Goal: Information Seeking & Learning: Learn about a topic

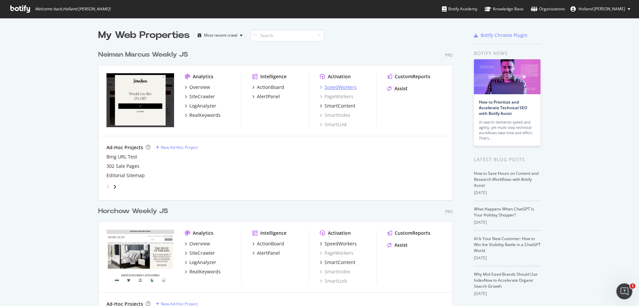
click at [345, 86] on div "SpeedWorkers" at bounding box center [341, 87] width 32 height 7
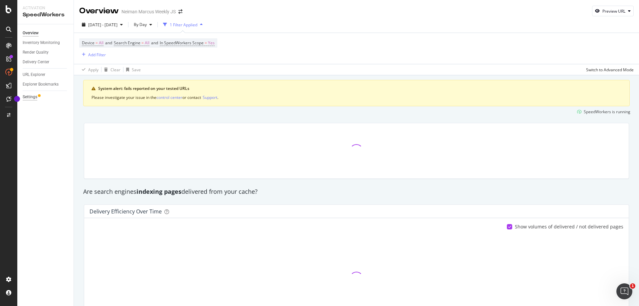
click at [32, 99] on div "Settings" at bounding box center [30, 97] width 15 height 7
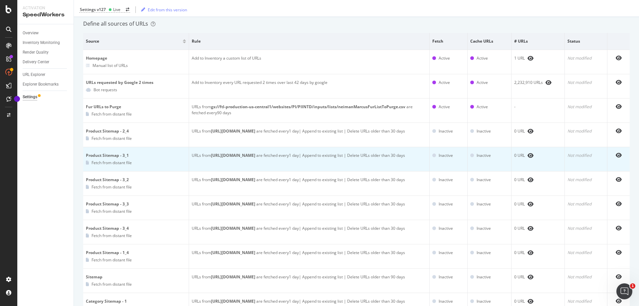
scroll to position [100, 0]
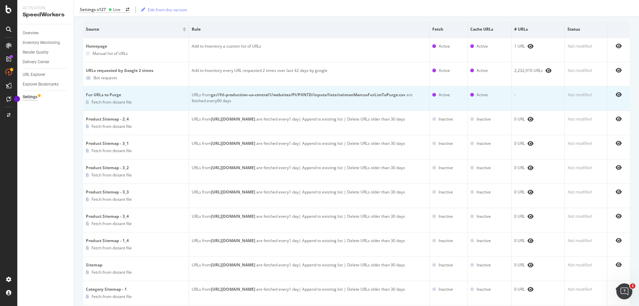
click at [217, 99] on div "URLs from gs://ftl-production-us-central1/websites/PI/PIINTD/inputs/lists/neima…" at bounding box center [309, 98] width 235 height 12
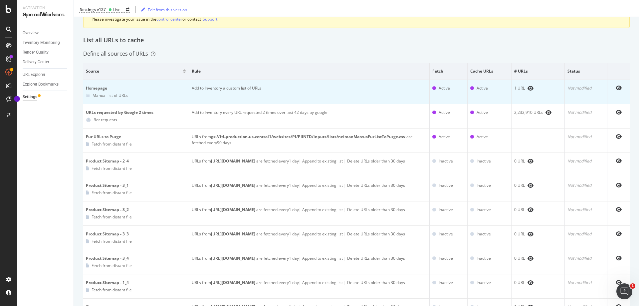
scroll to position [0, 0]
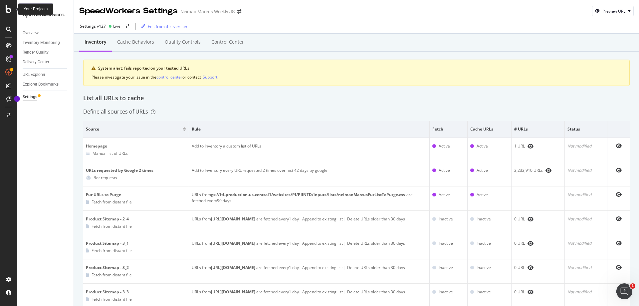
click at [9, 6] on icon at bounding box center [9, 9] width 6 height 8
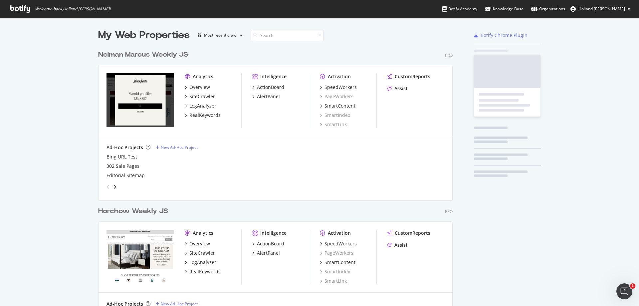
scroll to position [301, 629]
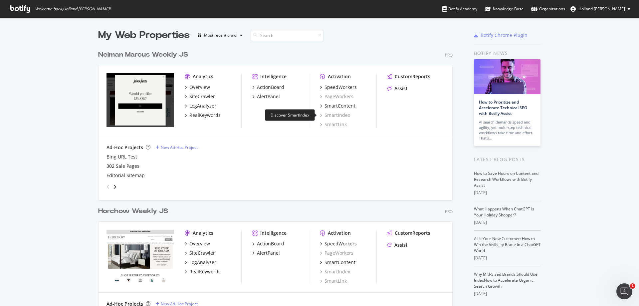
click at [333, 114] on div "SmartIndex" at bounding box center [335, 115] width 30 height 7
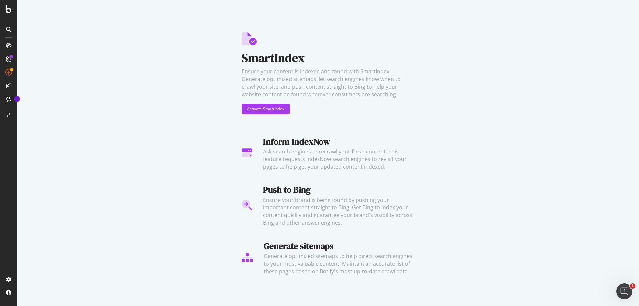
click at [143, 93] on div "SmartIndex Ensure your content is indexed and found with SmartIndex. Generate o…" at bounding box center [328, 141] width 622 height 283
